Goal: Check status: Check status

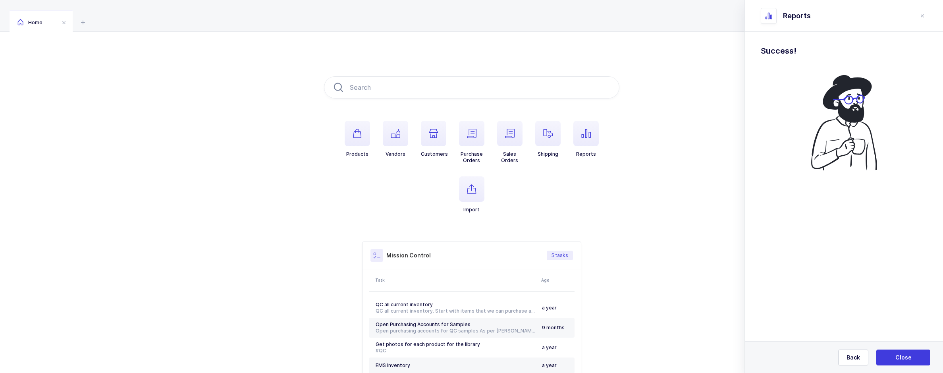
scroll to position [71, 0]
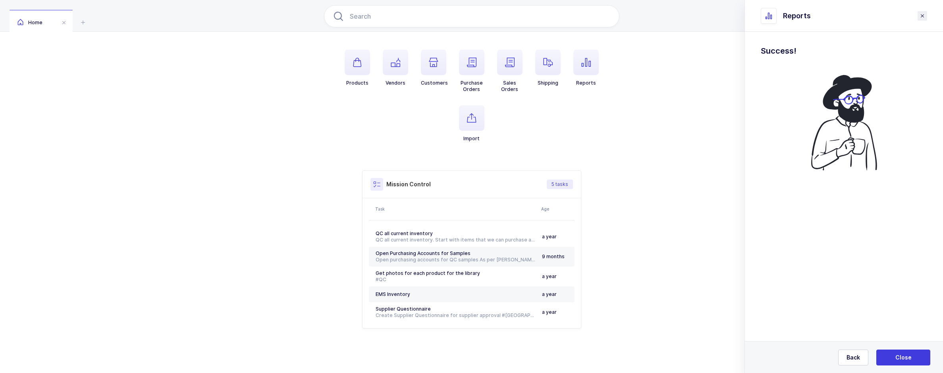
click at [920, 19] on button "close drawer" at bounding box center [922, 16] width 10 height 10
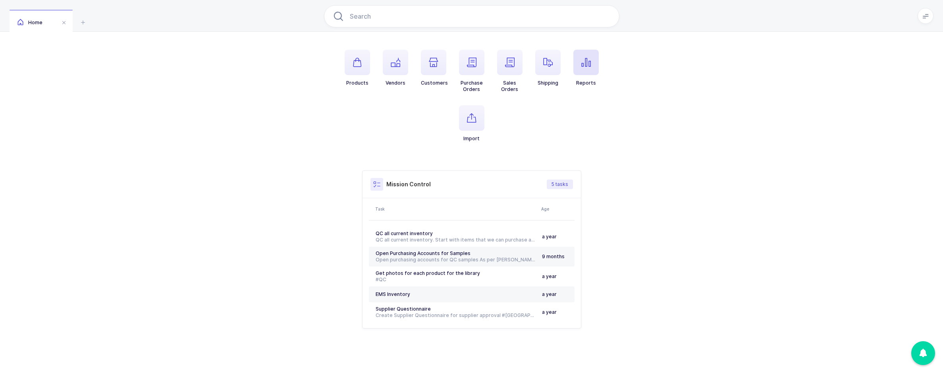
click at [581, 68] on span "button" at bounding box center [585, 62] width 25 height 25
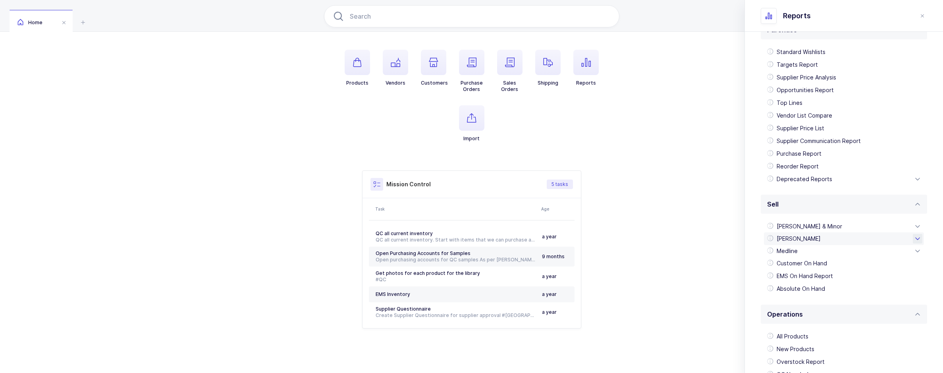
scroll to position [140, 0]
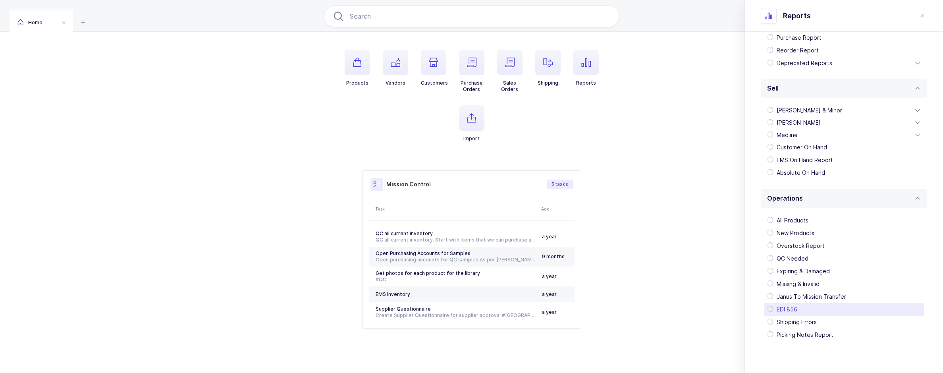
click at [798, 308] on div "EDI 856" at bounding box center [844, 309] width 160 height 13
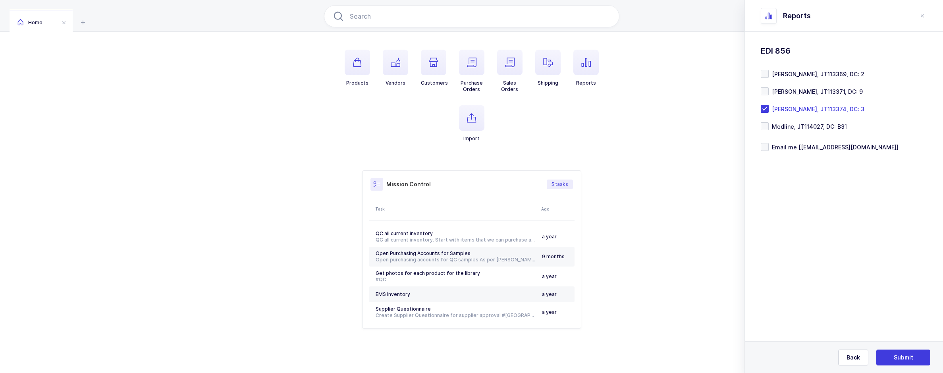
scroll to position [0, 0]
click at [800, 113] on form "[PERSON_NAME], JT113369, DC: 2 [PERSON_NAME], JT113371, DC: 9 [PERSON_NAME], JT…" at bounding box center [843, 110] width 166 height 81
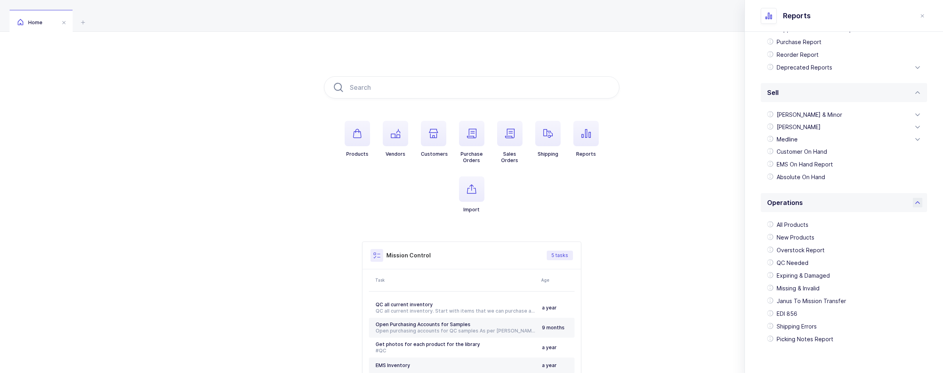
scroll to position [140, 0]
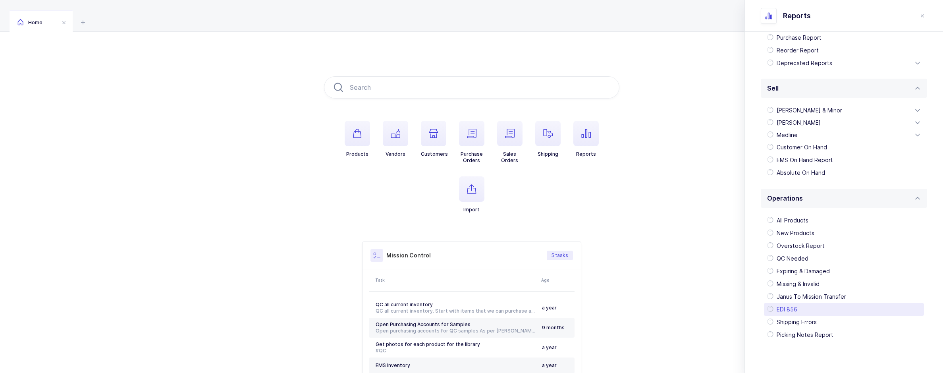
click at [786, 305] on div "EDI 856" at bounding box center [844, 309] width 160 height 13
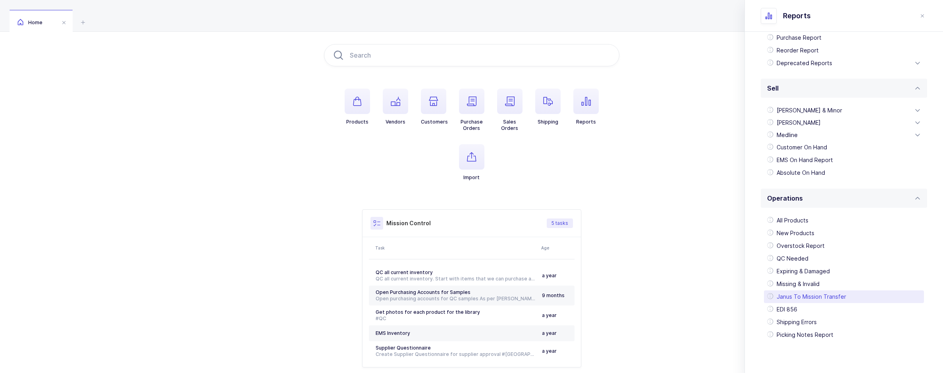
scroll to position [71, 0]
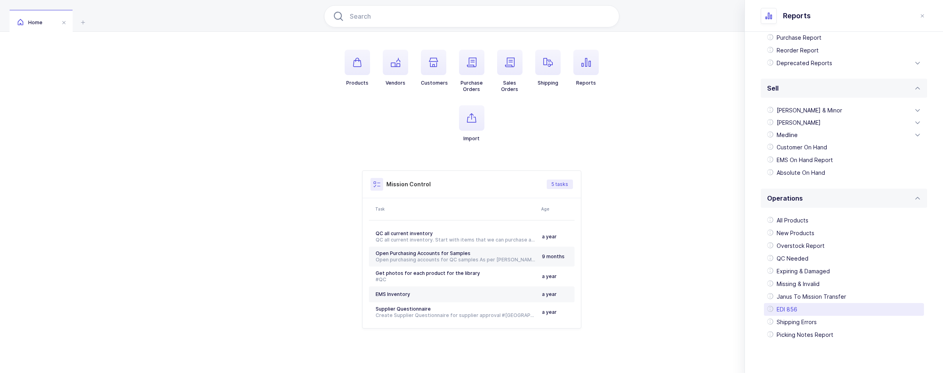
click at [799, 307] on div "EDI 856" at bounding box center [844, 309] width 160 height 13
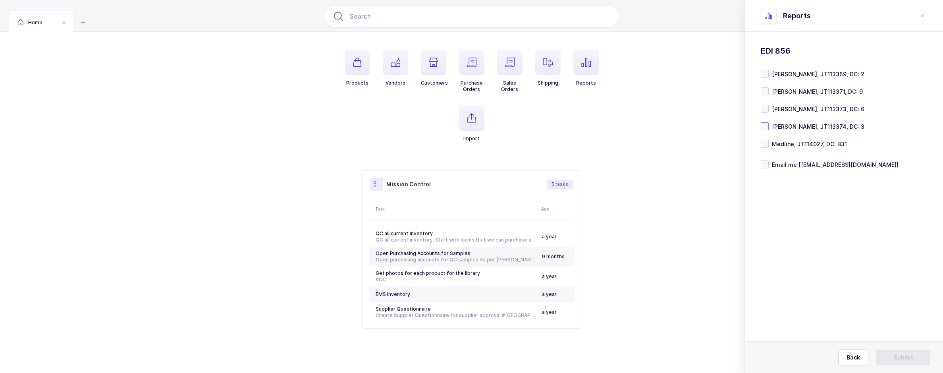
scroll to position [0, 0]
click at [763, 111] on span at bounding box center [764, 109] width 8 height 8
click at [768, 105] on input "Henry Schein, JT113373, DC: 6" at bounding box center [768, 105] width 0 height 0
click at [891, 353] on button "Submit" at bounding box center [903, 357] width 54 height 16
